Goal: Transaction & Acquisition: Purchase product/service

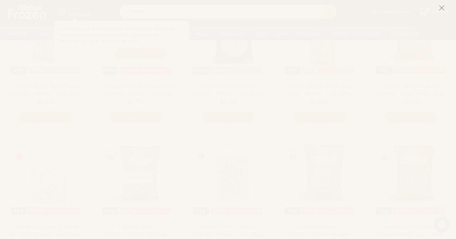
click at [440, 8] on icon at bounding box center [441, 8] width 6 height 6
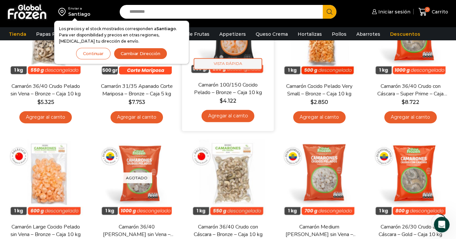
click at [237, 65] on span "Vista Rápida" at bounding box center [228, 63] width 68 height 11
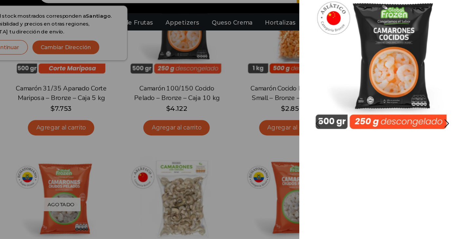
click at [407, 85] on img "1 / 3" at bounding box center [390, 64] width 118 height 118
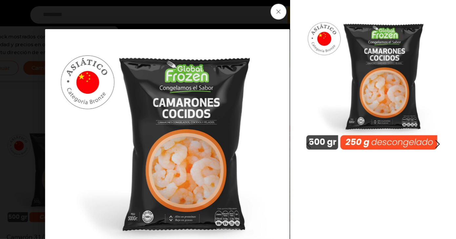
click at [396, 110] on img "1 / 3" at bounding box center [390, 64] width 118 height 118
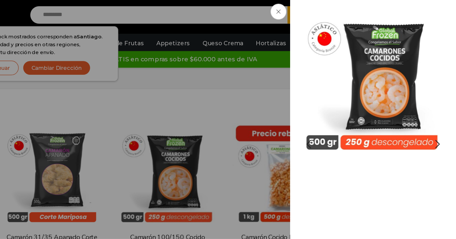
click at [400, 59] on img "1 / 3" at bounding box center [390, 64] width 118 height 118
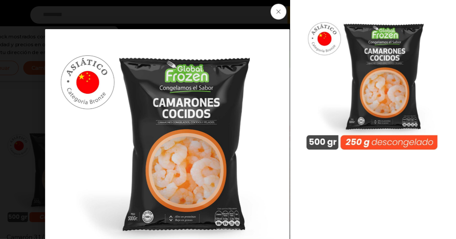
click at [310, 11] on span at bounding box center [315, 9] width 12 height 12
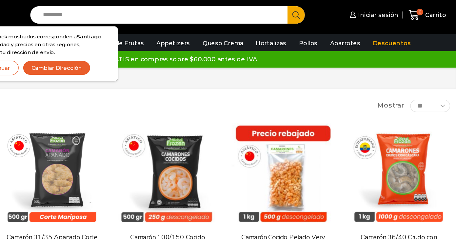
drag, startPoint x: 101, startPoint y: 50, endPoint x: 106, endPoint y: 54, distance: 5.8
click at [106, 54] on button "Continuar" at bounding box center [93, 53] width 34 height 11
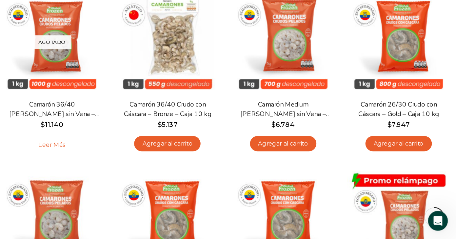
scroll to position [200, 0]
